Goal: Transaction & Acquisition: Subscribe to service/newsletter

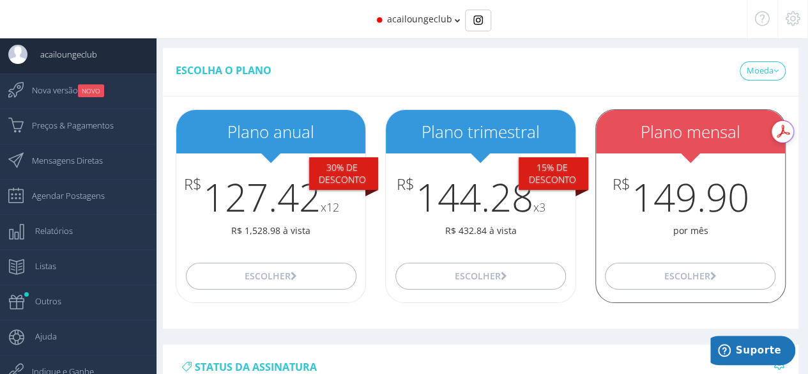
click at [671, 259] on div "Escolher" at bounding box center [690, 276] width 189 height 52
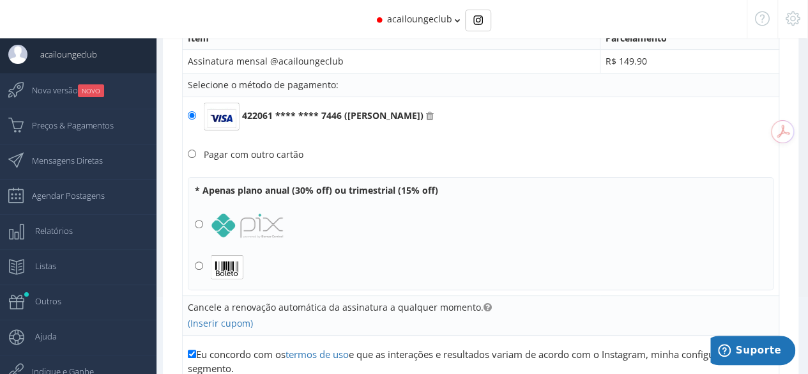
scroll to position [106, 0]
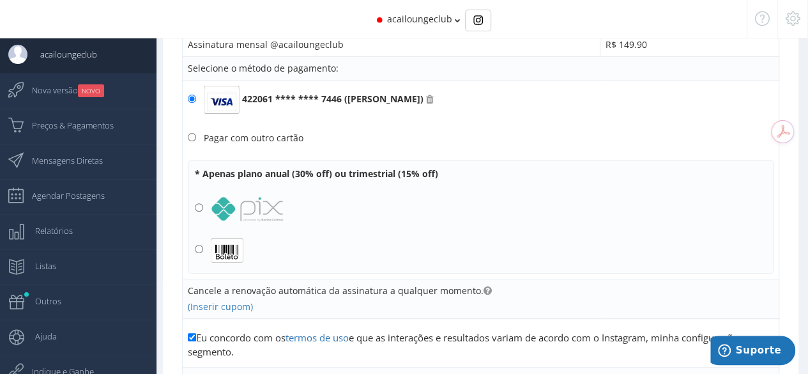
click at [213, 139] on div "Pagar com outro cartão" at bounding box center [254, 138] width 100 height 12
click at [196, 139] on input "Pagar com outro cartão" at bounding box center [192, 137] width 8 height 8
radio input "true"
